Goal: Browse casually

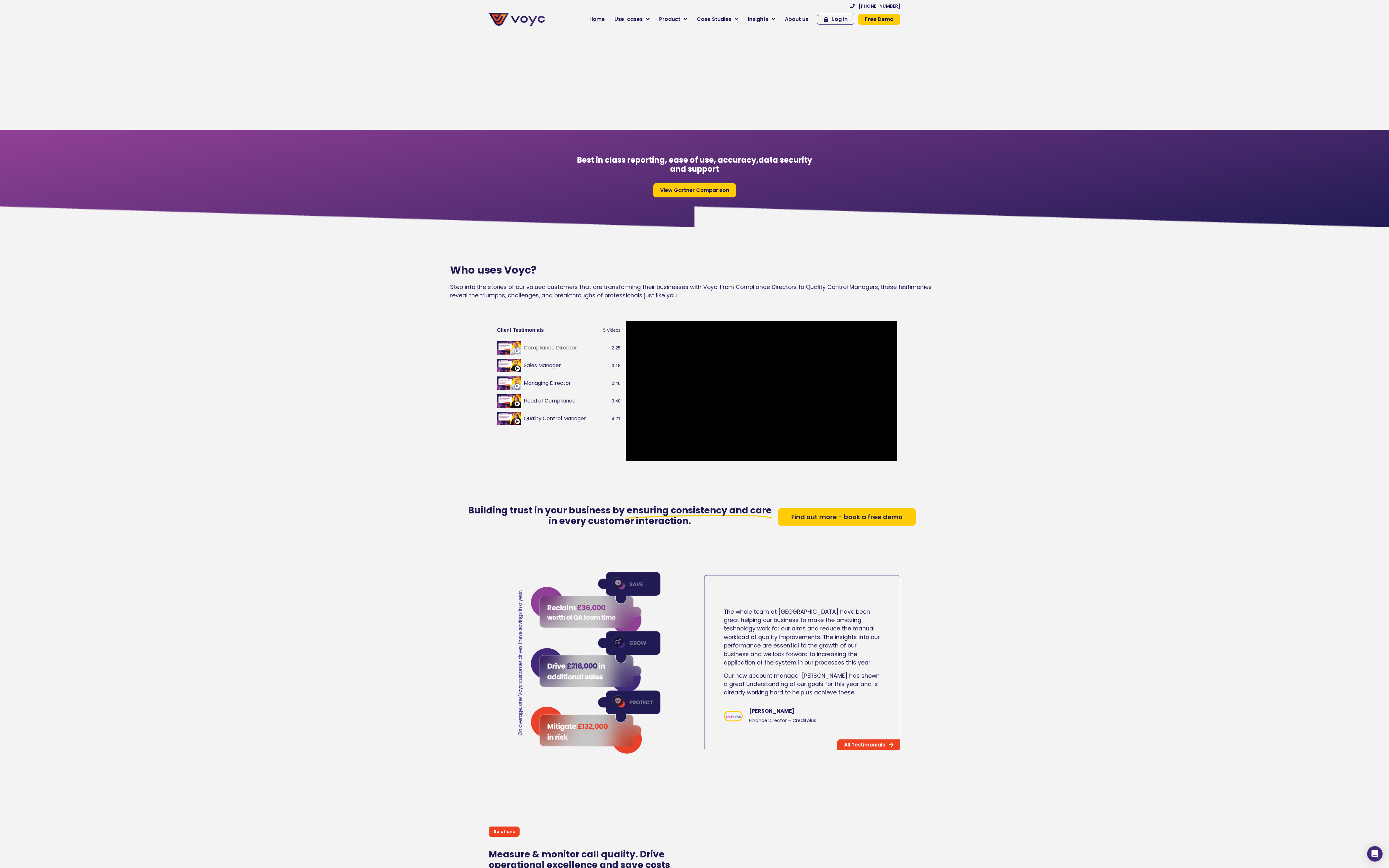
scroll to position [1334, 0]
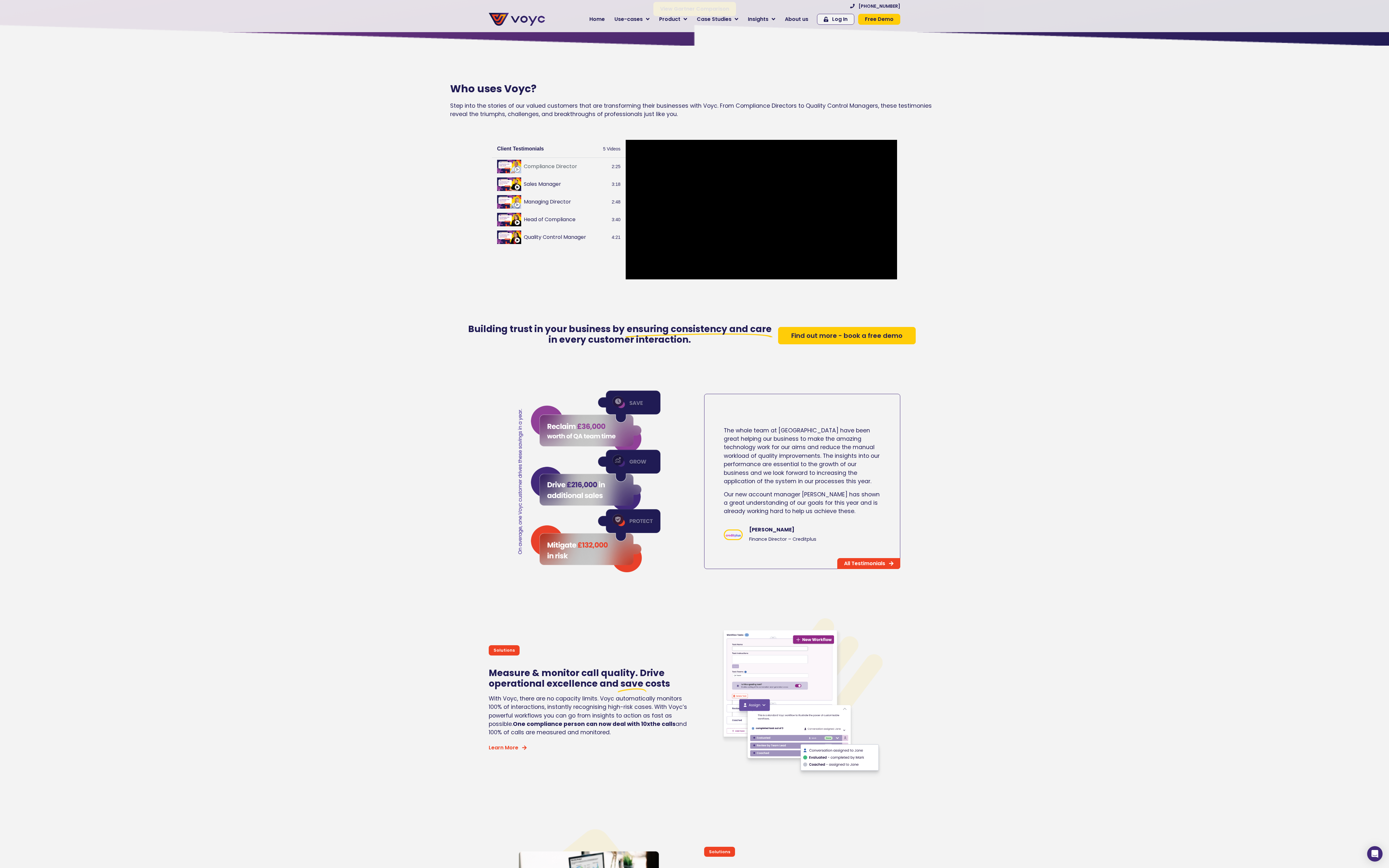
click at [735, 536] on img at bounding box center [733, 535] width 17 height 6
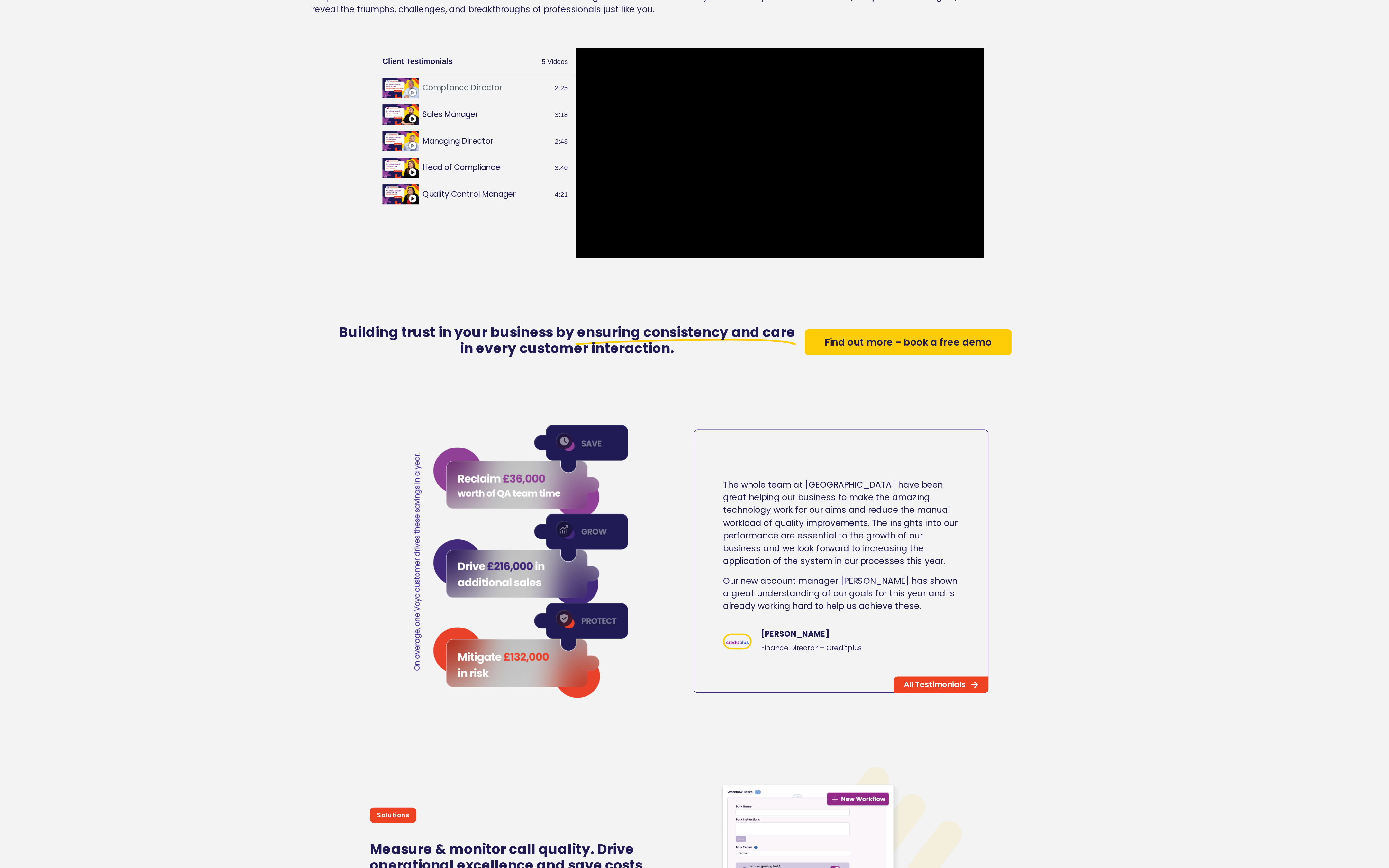
click at [734, 537] on img at bounding box center [733, 535] width 17 height 6
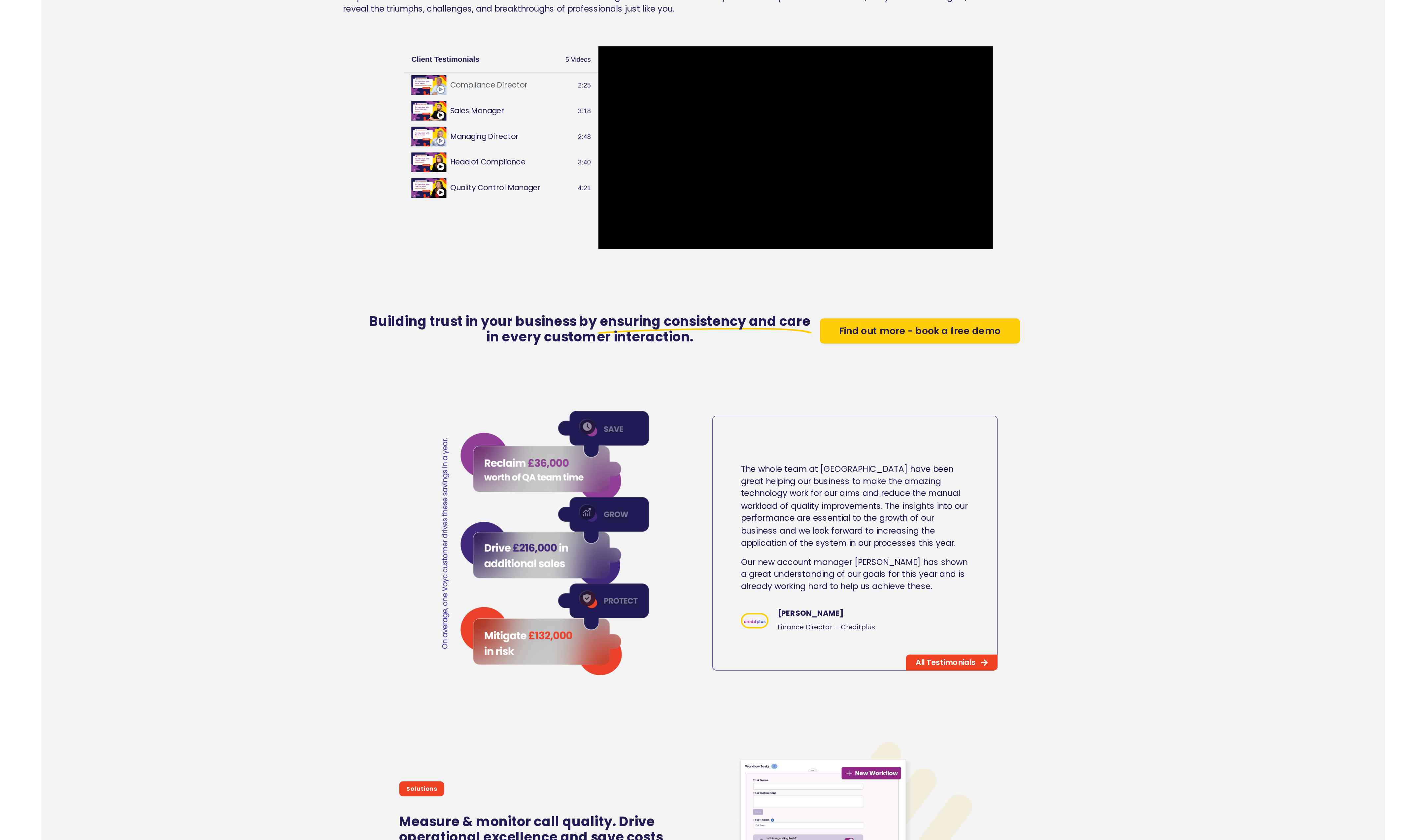
scroll to position [1318, 0]
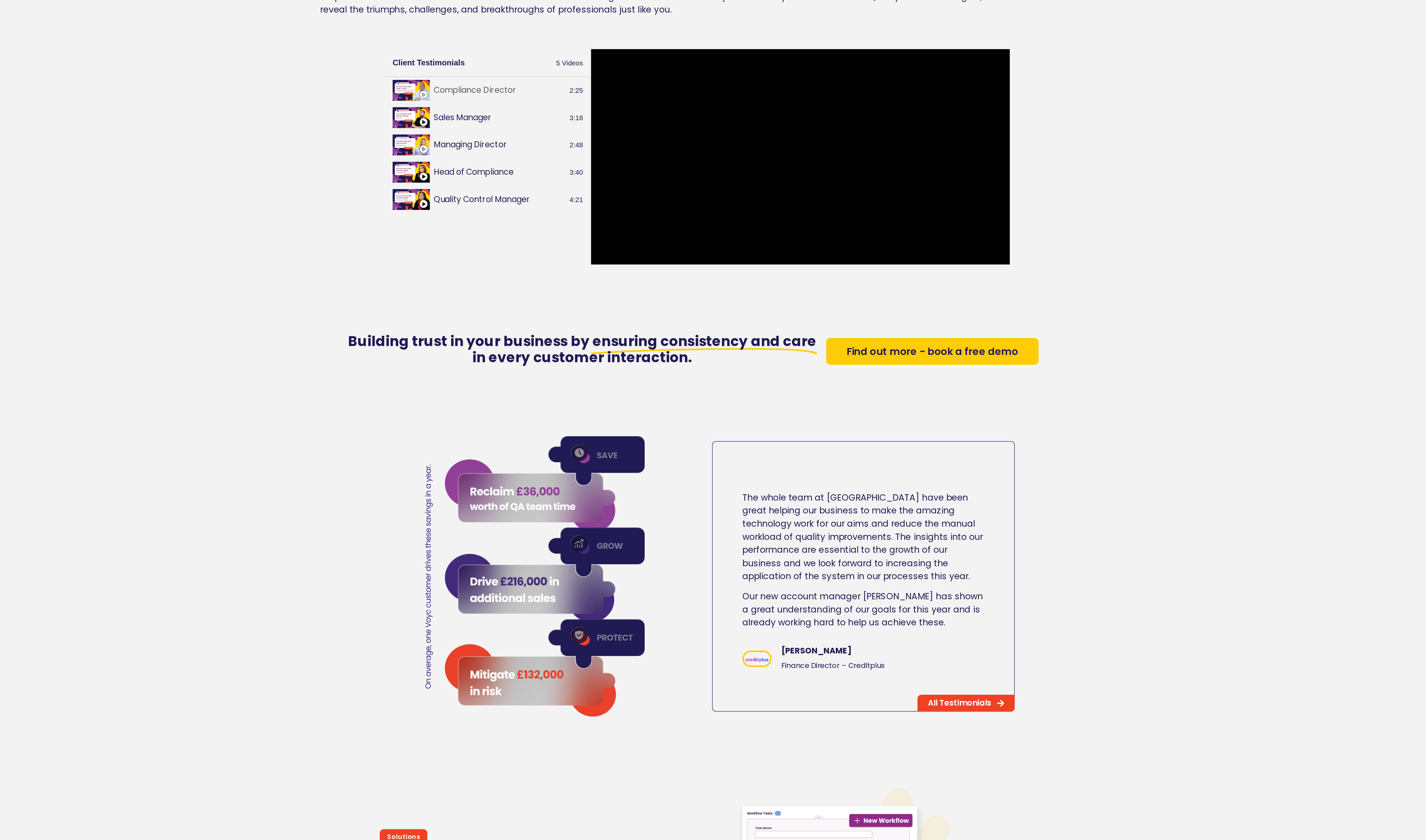
click at [750, 549] on img at bounding box center [752, 549] width 18 height 6
click at [751, 551] on img at bounding box center [752, 549] width 18 height 6
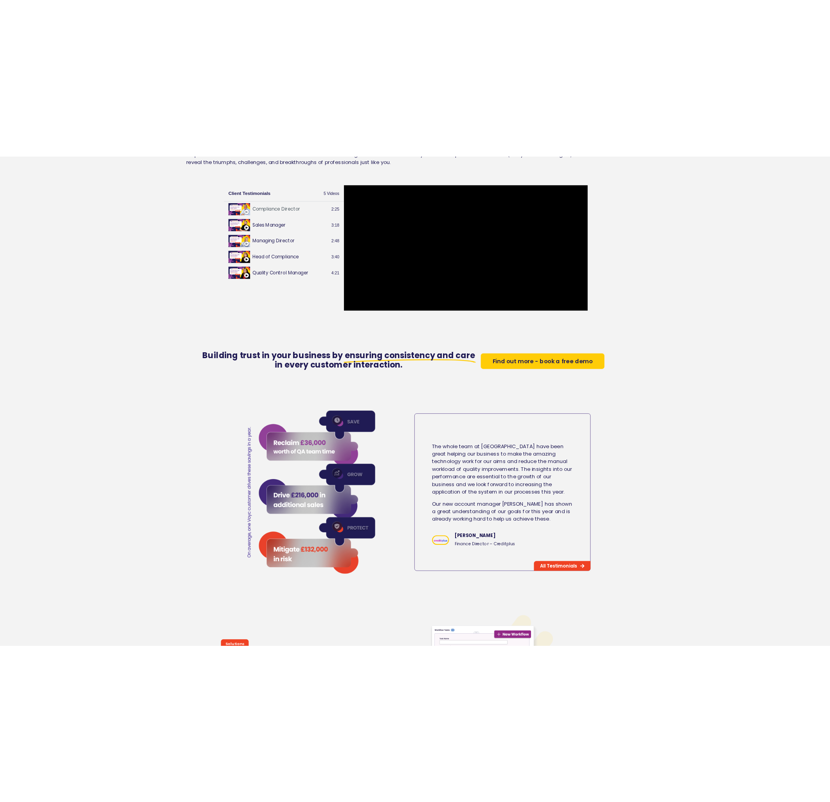
scroll to position [1624, 0]
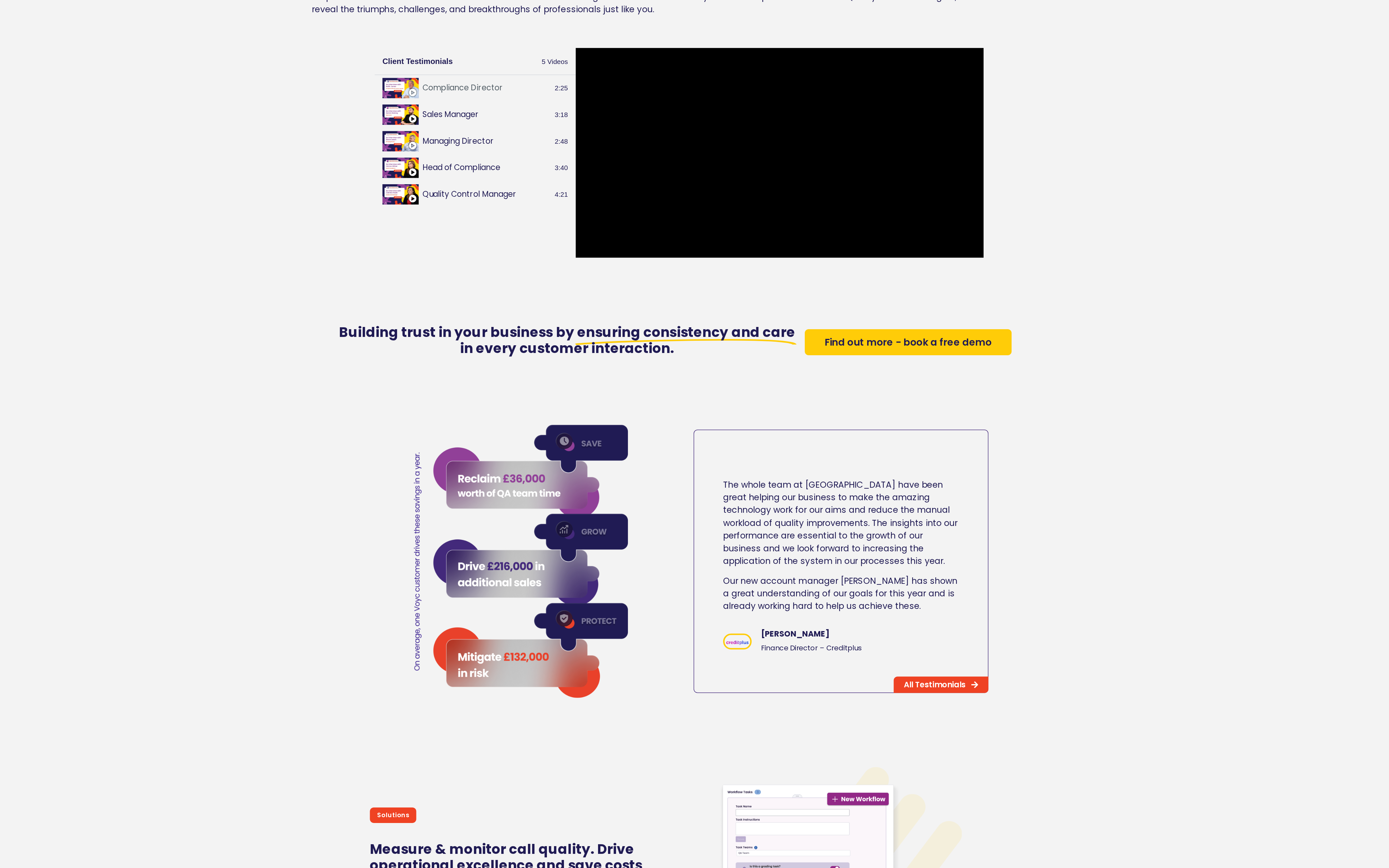
click at [732, 535] on img at bounding box center [733, 535] width 17 height 6
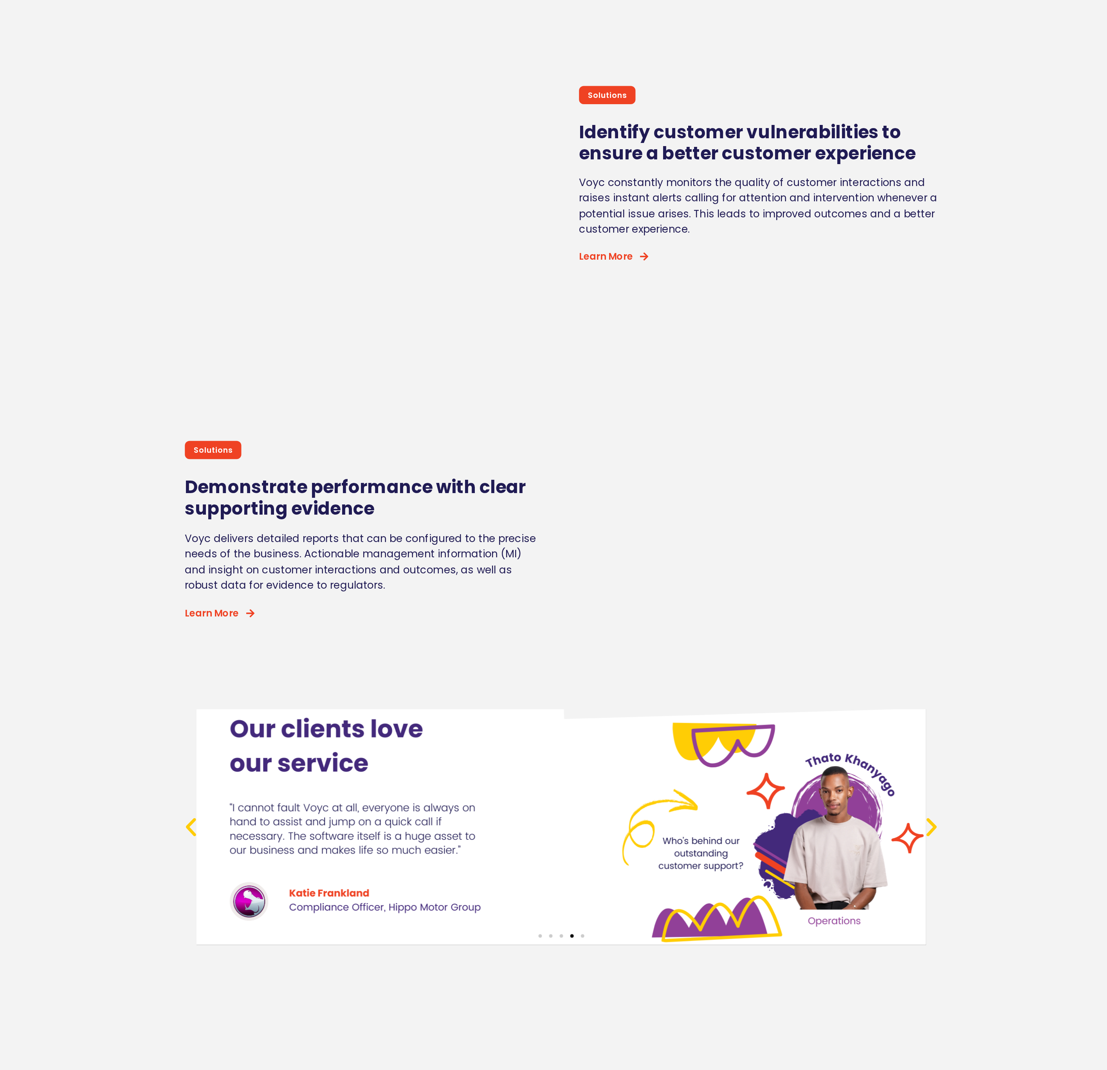
scroll to position [3173, 0]
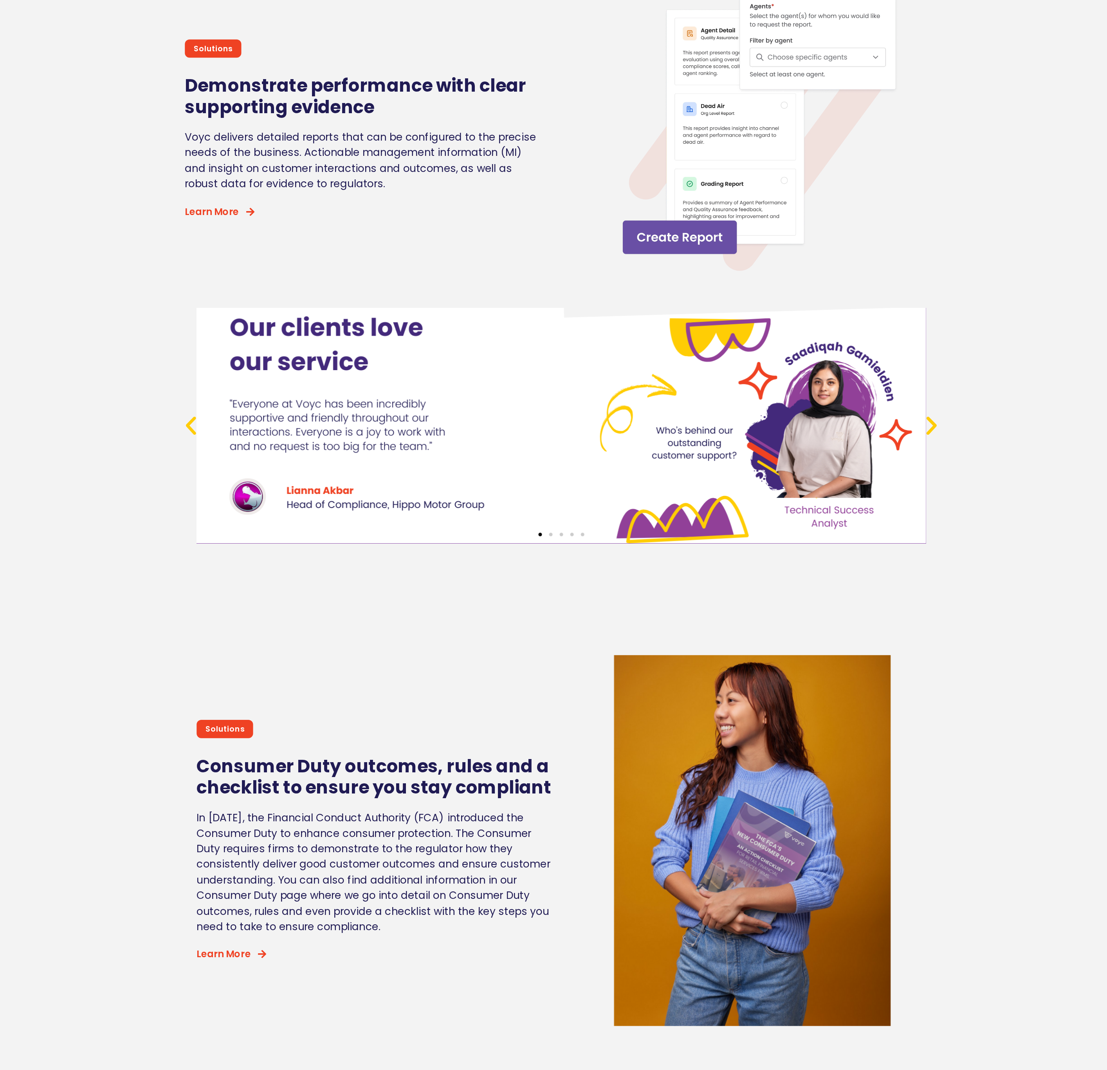
click at [801, 643] on icon "Next slide" at bounding box center [800, 640] width 16 height 16
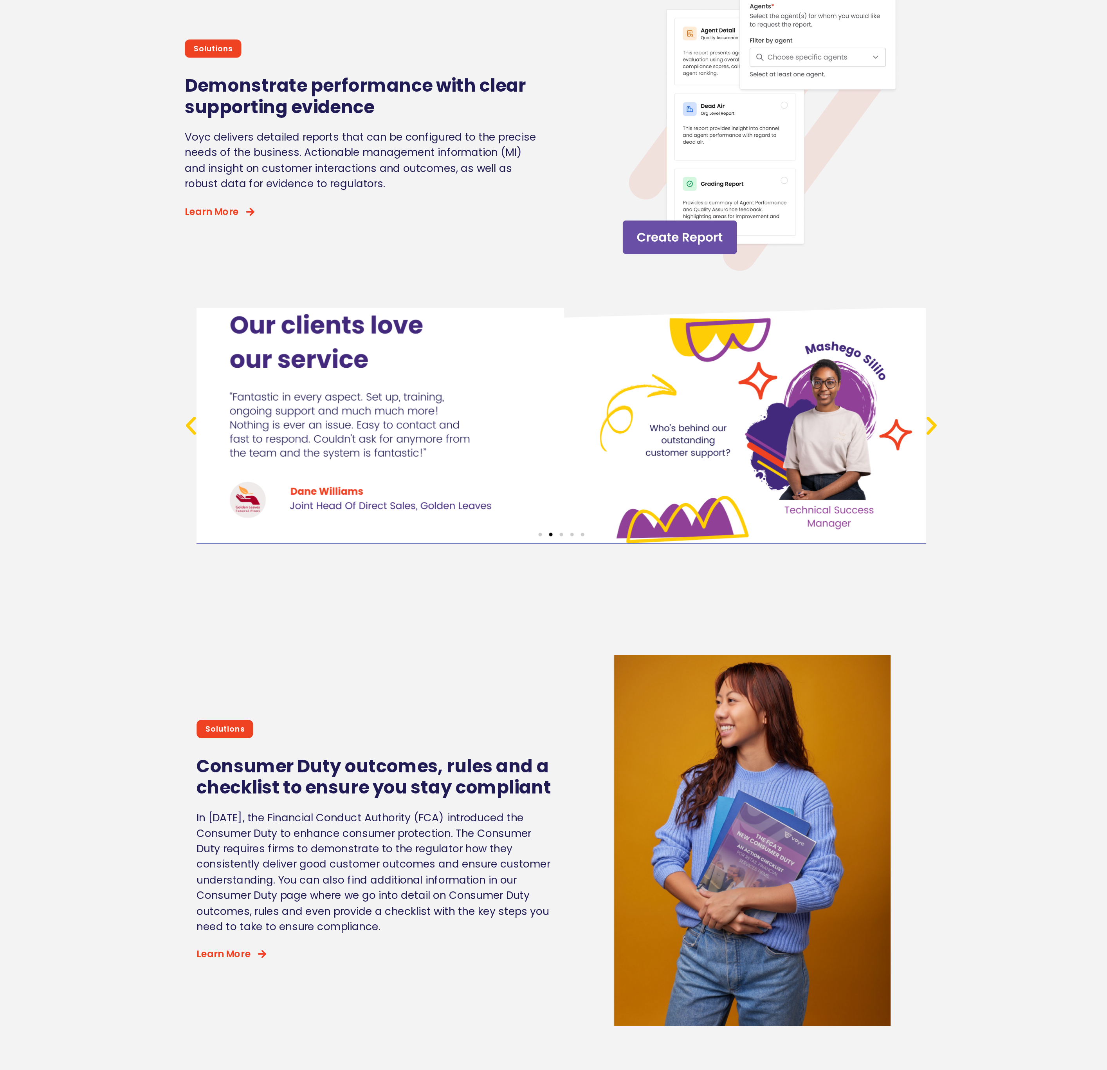
click at [801, 643] on icon "Next slide" at bounding box center [800, 640] width 16 height 16
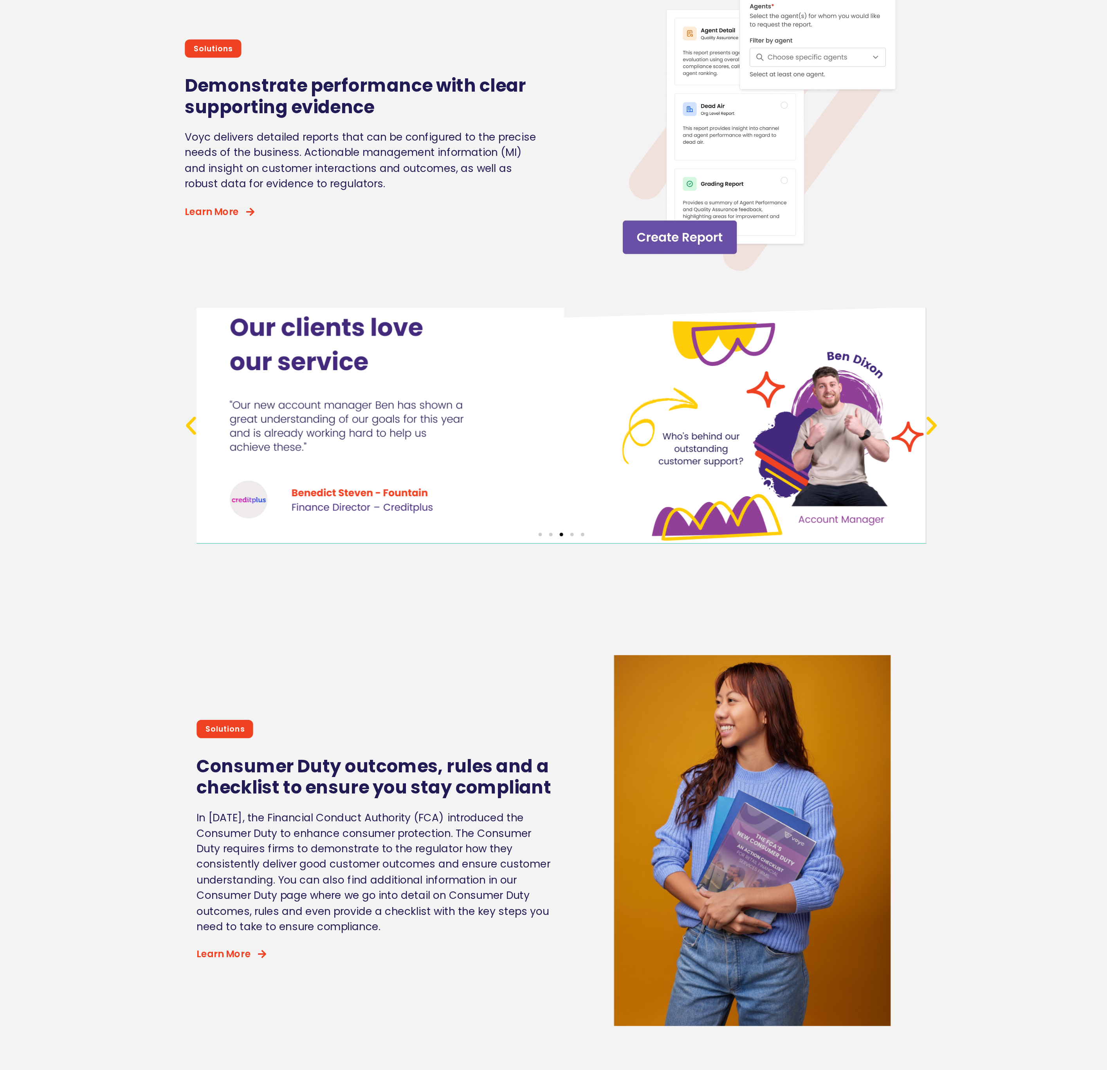
click at [348, 695] on div "3 / 5" at bounding box center [553, 640] width 485 height 157
click at [325, 687] on div "3 / 5" at bounding box center [553, 640] width 485 height 157
click at [345, 689] on div "3 / 5" at bounding box center [553, 640] width 485 height 157
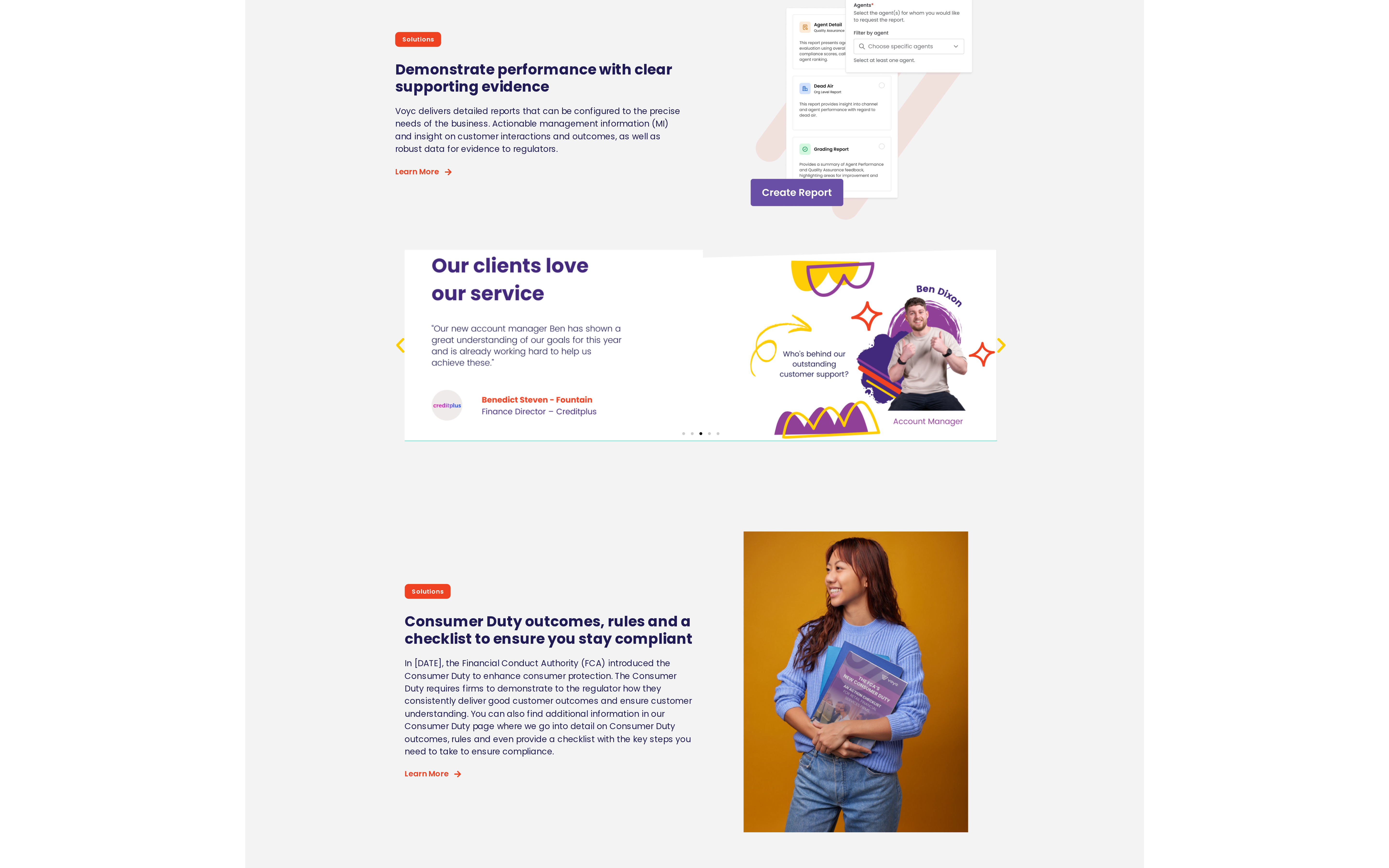
scroll to position [2235, 0]
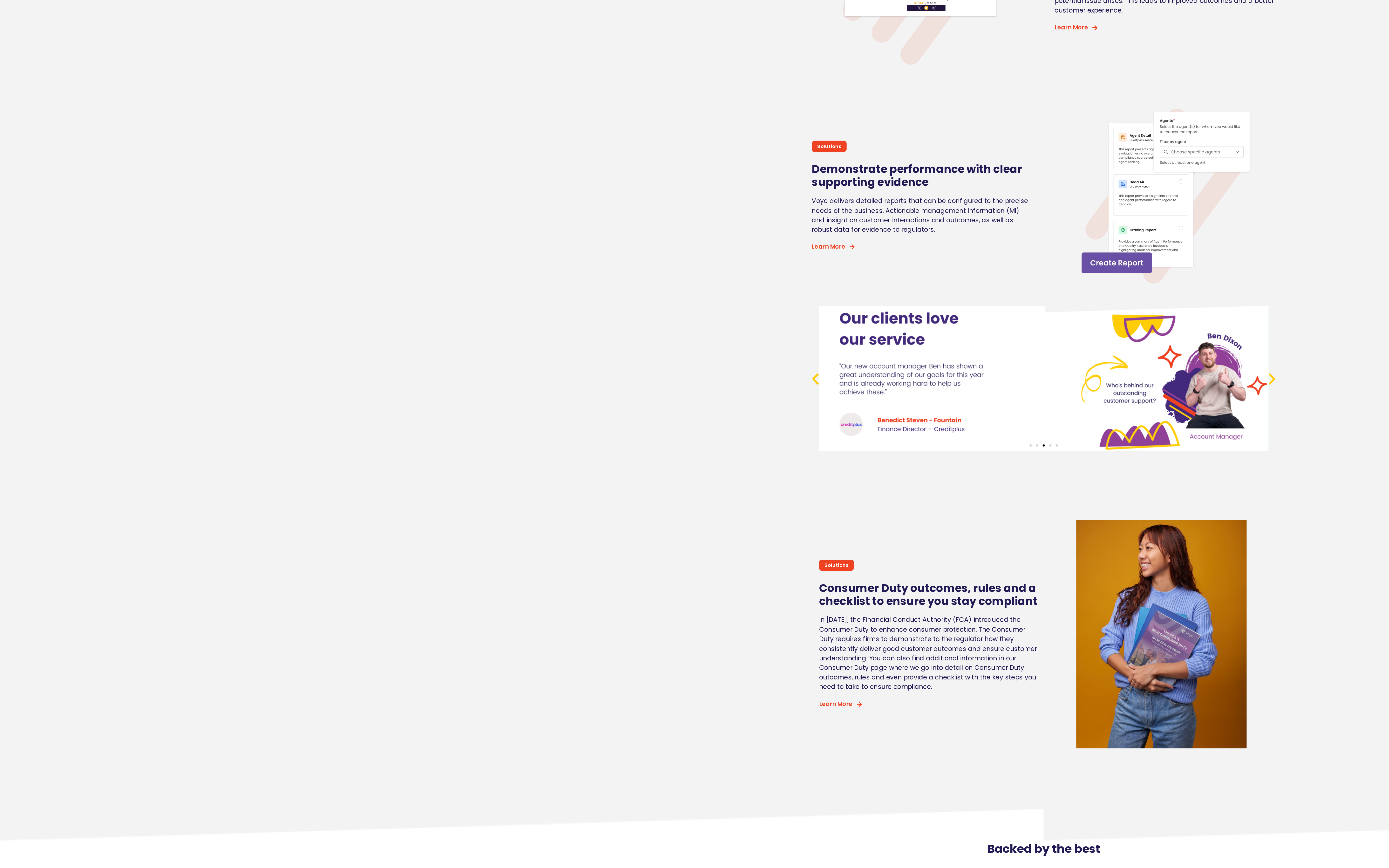
click at [566, 428] on div "3 / 5" at bounding box center [694, 394] width 299 height 97
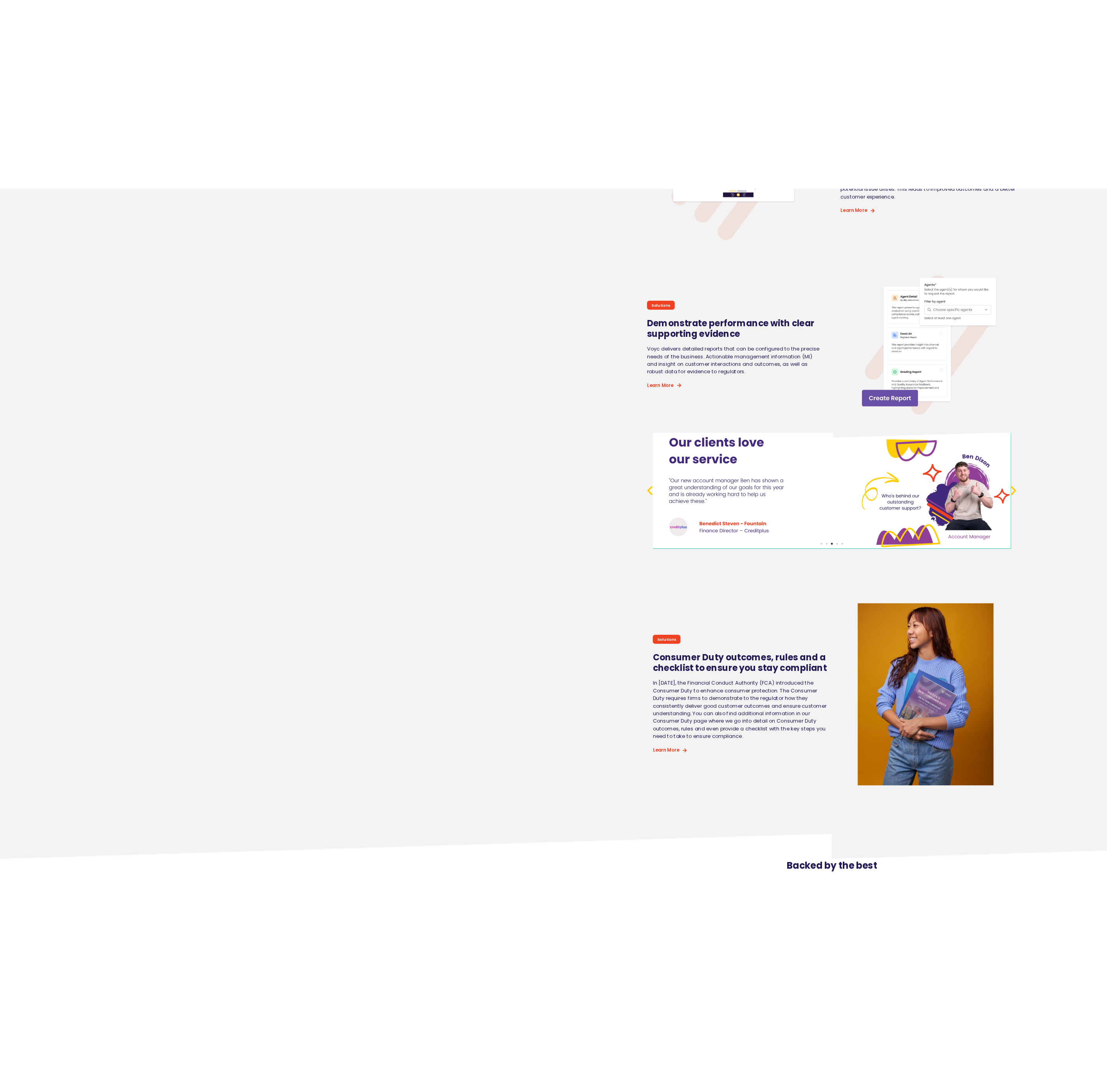
scroll to position [3173, 0]
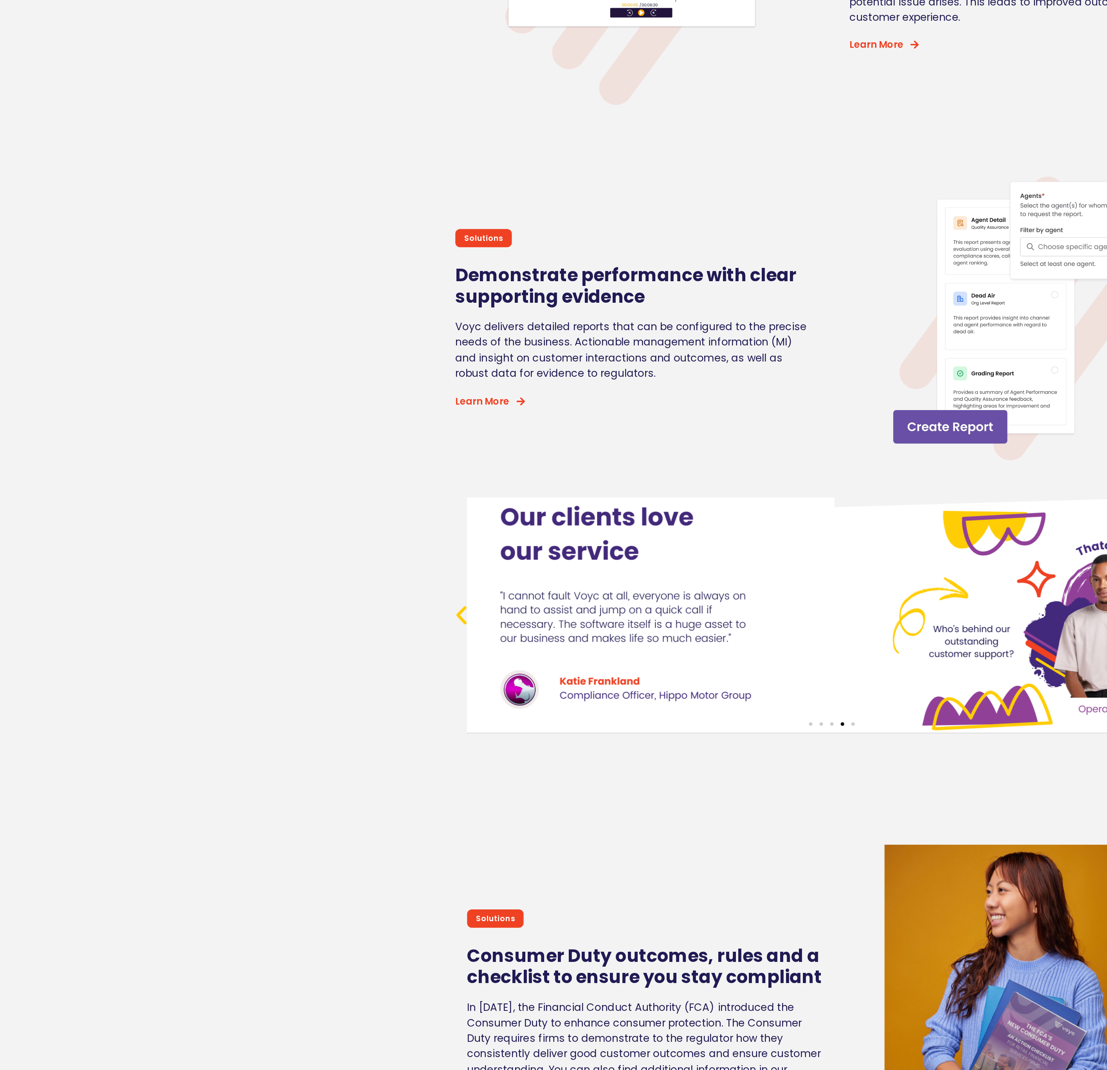
click at [308, 644] on icon "Previous slide" at bounding box center [307, 639] width 16 height 16
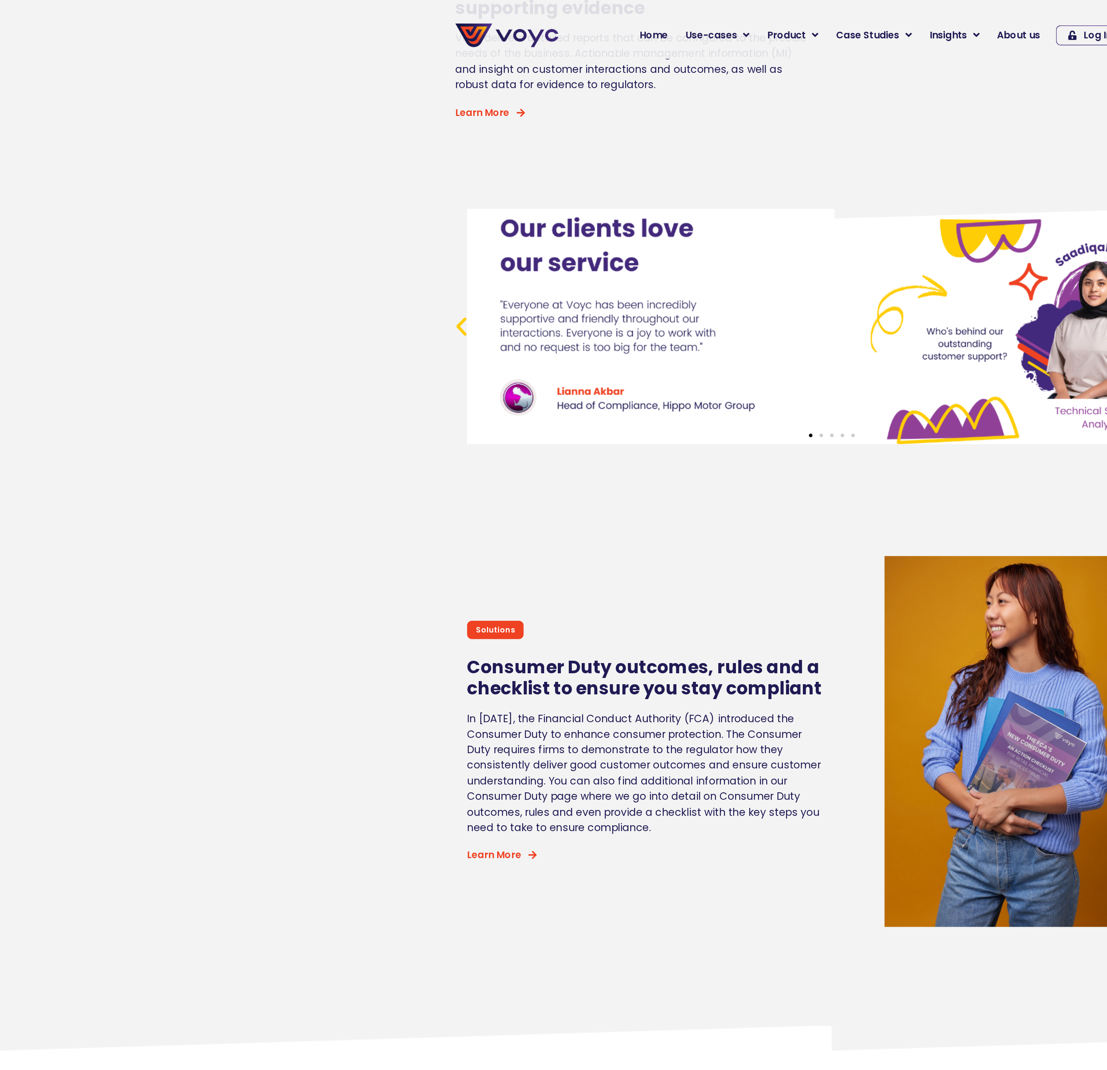
scroll to position [3592, 0]
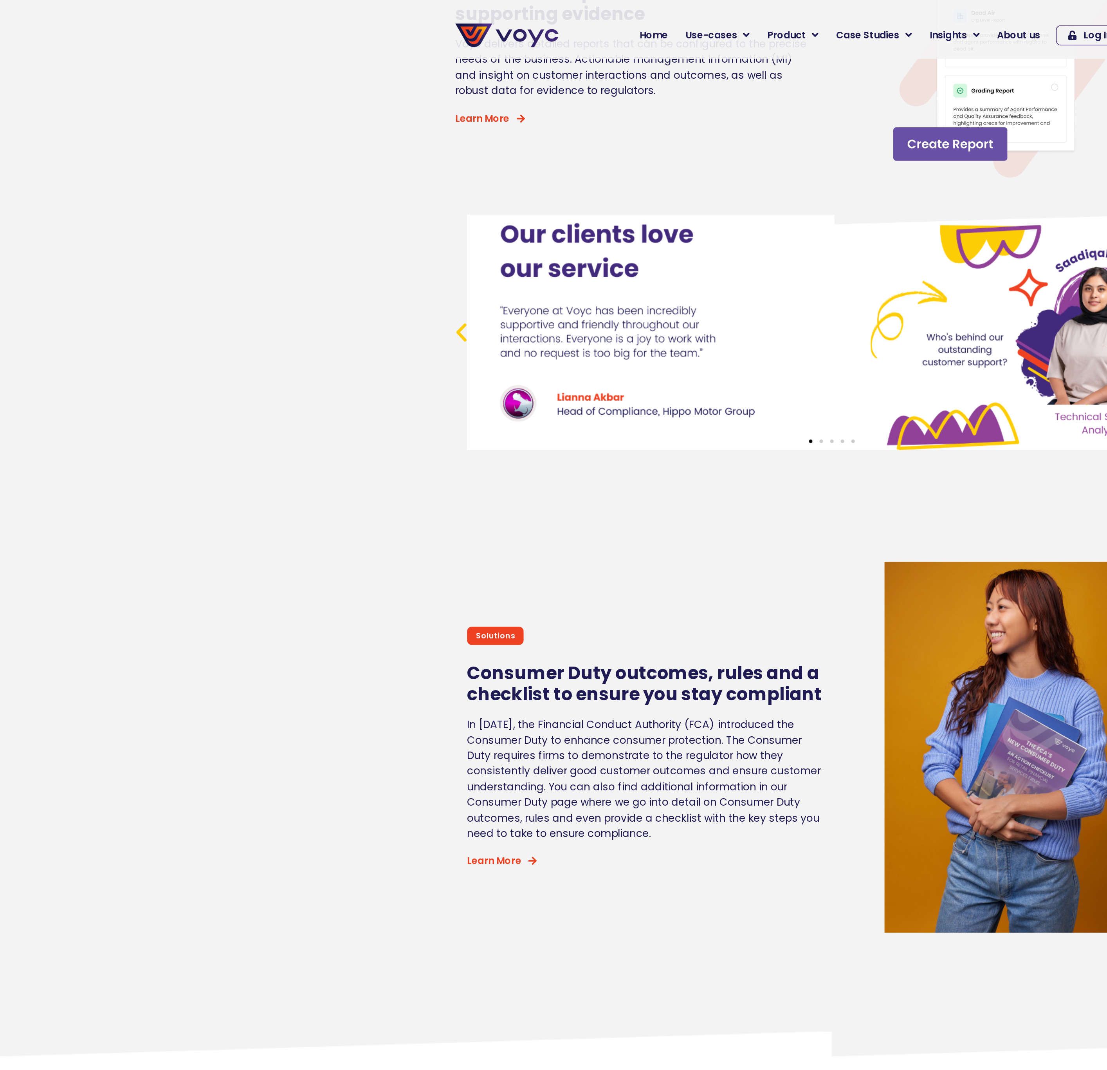
click at [306, 216] on icon "Previous slide" at bounding box center [307, 221] width 16 height 16
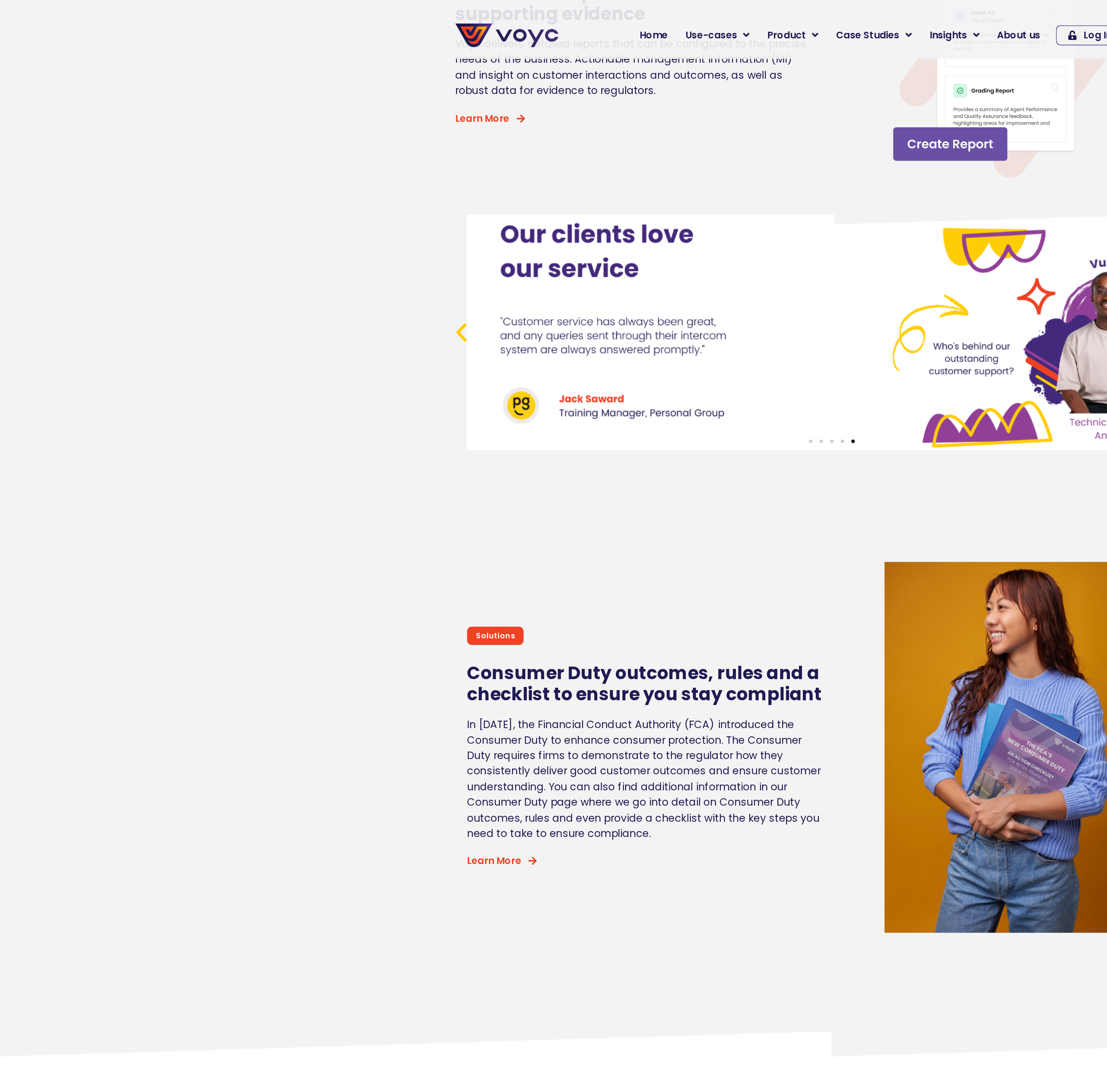
click at [306, 216] on icon "Previous slide" at bounding box center [307, 221] width 16 height 16
click at [306, 225] on icon "Previous slide" at bounding box center [307, 221] width 16 height 16
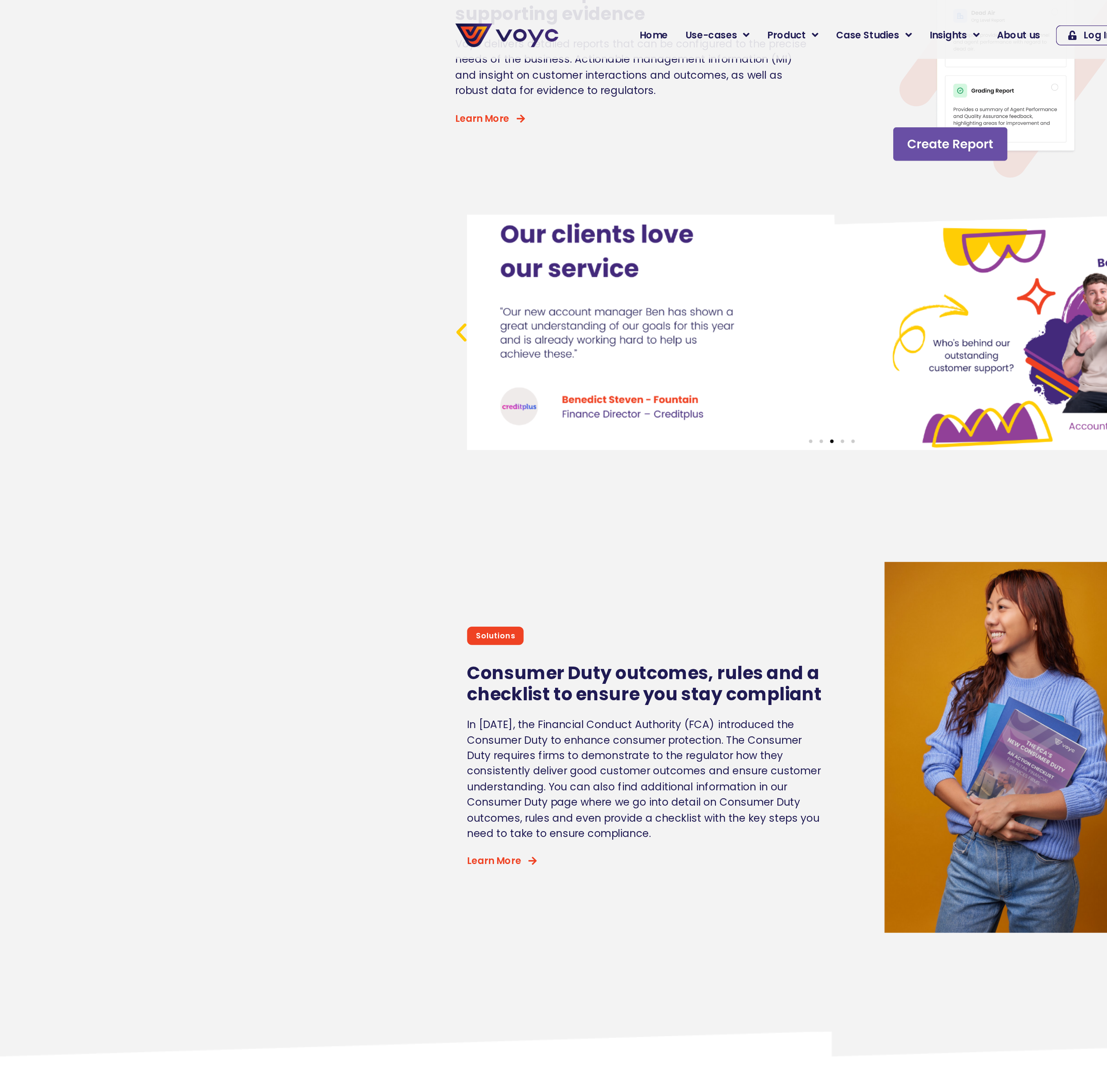
click at [348, 274] on link "3 / 5" at bounding box center [553, 221] width 485 height 157
